Goal: Information Seeking & Learning: Learn about a topic

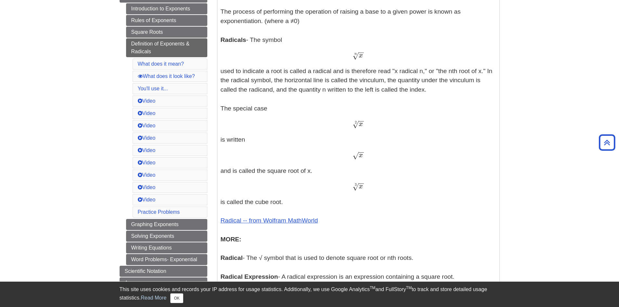
scroll to position [195, 0]
drag, startPoint x: 363, startPoint y: 122, endPoint x: 354, endPoint y: 121, distance: 9.2
click at [354, 126] on span "x − − √ 2" at bounding box center [357, 126] width 11 height 0
drag, startPoint x: 355, startPoint y: 121, endPoint x: 377, endPoint y: 127, distance: 23.4
click at [379, 126] on div "x − − √ 2 x 2" at bounding box center [358, 123] width 275 height 9
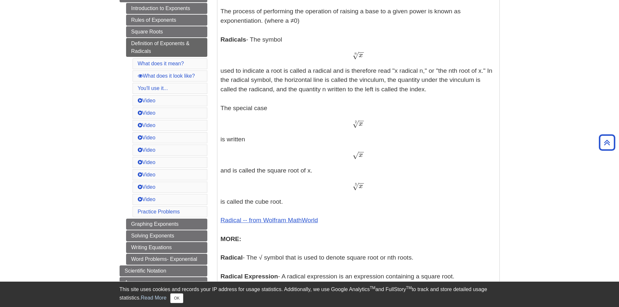
click at [359, 147] on p "Exponents - An exponent is the power p in an expression of the form a p a p The…" at bounding box center [358, 156] width 275 height 361
drag, startPoint x: 352, startPoint y: 126, endPoint x: 368, endPoint y: 122, distance: 16.1
click at [368, 122] on div "x − − √ 2 x 2" at bounding box center [358, 123] width 275 height 9
drag, startPoint x: 372, startPoint y: 54, endPoint x: 358, endPoint y: 55, distance: 13.4
click at [358, 55] on div "x − − √ n x n" at bounding box center [358, 55] width 275 height 9
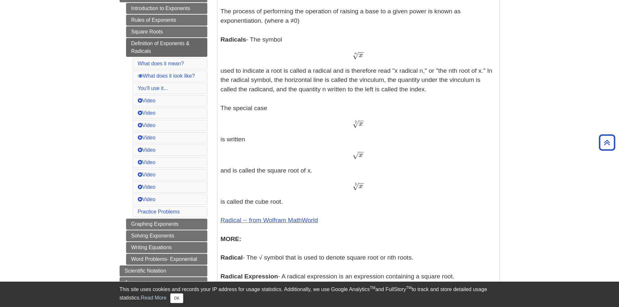
drag, startPoint x: 359, startPoint y: 55, endPoint x: 363, endPoint y: 56, distance: 4.2
click at [363, 56] on span "x − − √ n" at bounding box center [357, 54] width 11 height 8
click at [285, 55] on div "x − − √ n x n" at bounding box center [358, 55] width 275 height 9
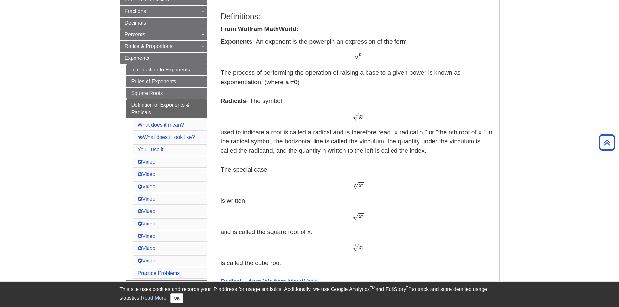
scroll to position [97, 0]
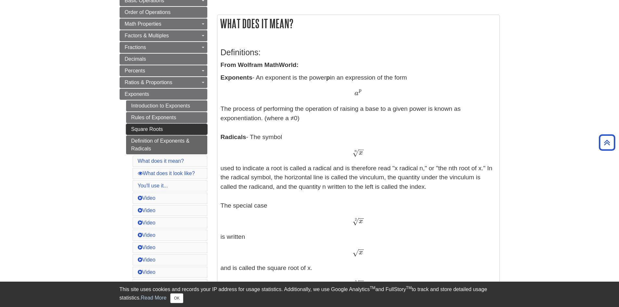
click at [149, 127] on link "Square Roots" at bounding box center [166, 129] width 81 height 11
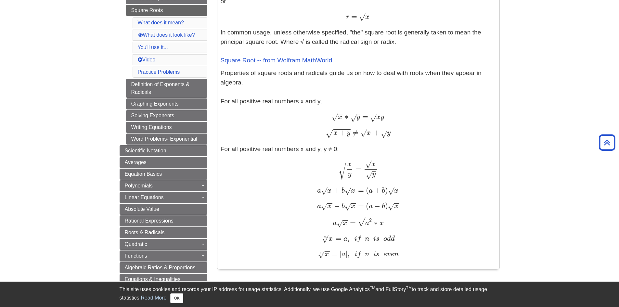
scroll to position [227, 0]
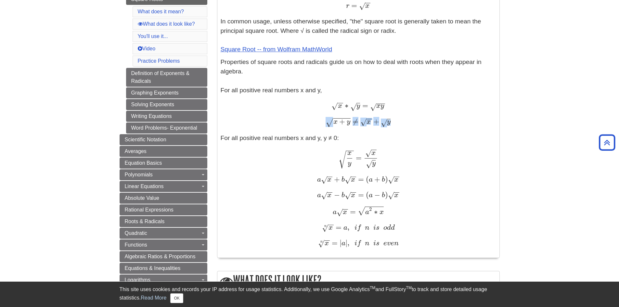
drag, startPoint x: 328, startPoint y: 120, endPoint x: 392, endPoint y: 126, distance: 64.6
click at [392, 126] on div "x + y − − − − √ ≠ x − − √ + y √ x + y ≠ x + y" at bounding box center [358, 122] width 275 height 10
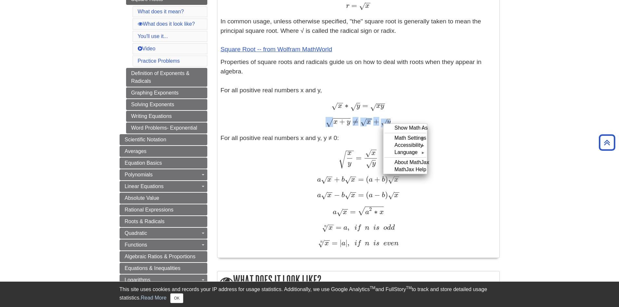
copy span "√ ≠ x − − √ + y √"
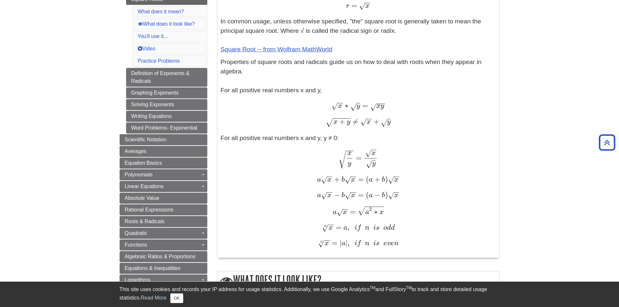
click at [502, 130] on div "What does it mean? Definitions: From Wolfram MathWorld: Any nonnegative real nu…" at bounding box center [358, 283] width 292 height 811
click at [440, 126] on div "x + y − − − − √ ≠ x − − √ + y √ x + y ≠ x + y" at bounding box center [358, 122] width 275 height 10
drag, startPoint x: 542, startPoint y: 113, endPoint x: 586, endPoint y: 115, distance: 43.6
